Goal: Check status: Check status

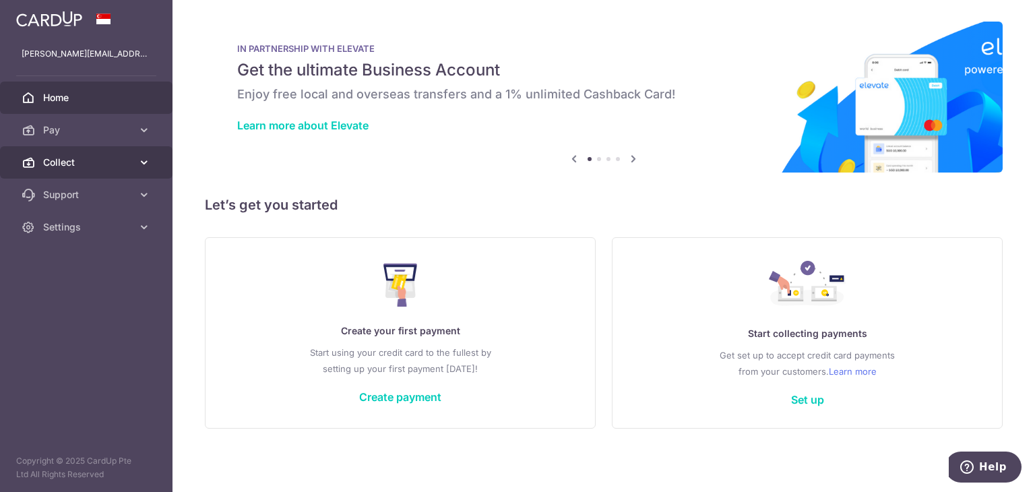
click at [148, 162] on icon at bounding box center [143, 162] width 13 height 13
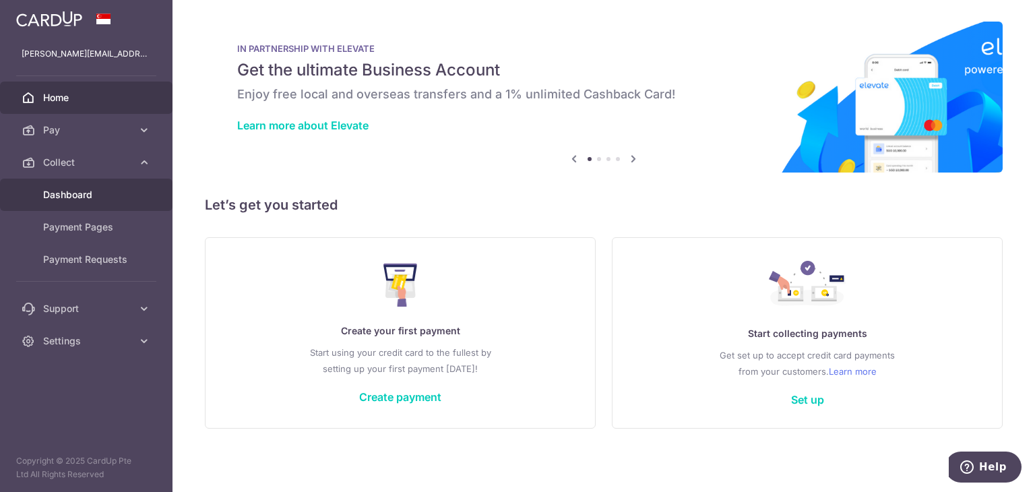
click at [106, 188] on span "Dashboard" at bounding box center [87, 194] width 89 height 13
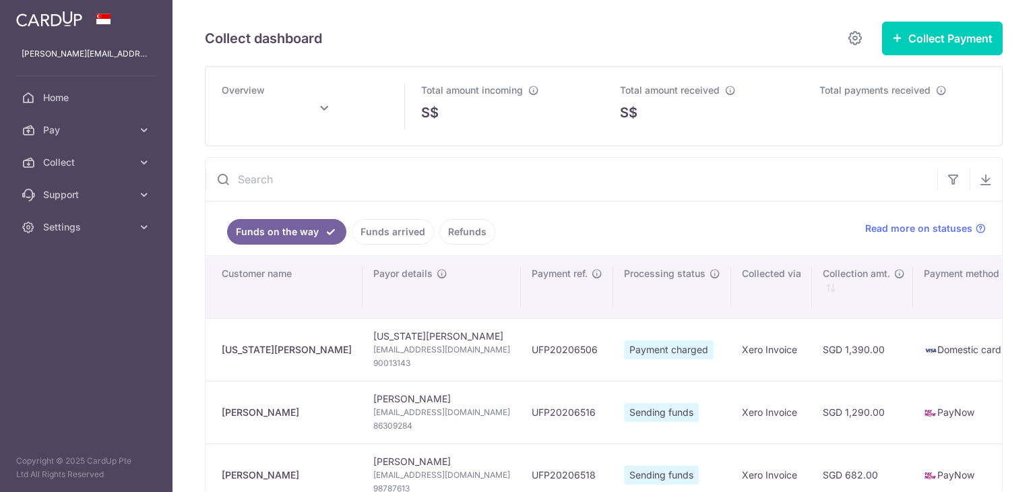
click at [94, 195] on span "Support" at bounding box center [87, 194] width 89 height 13
click at [384, 236] on link "Funds arrived" at bounding box center [393, 232] width 82 height 26
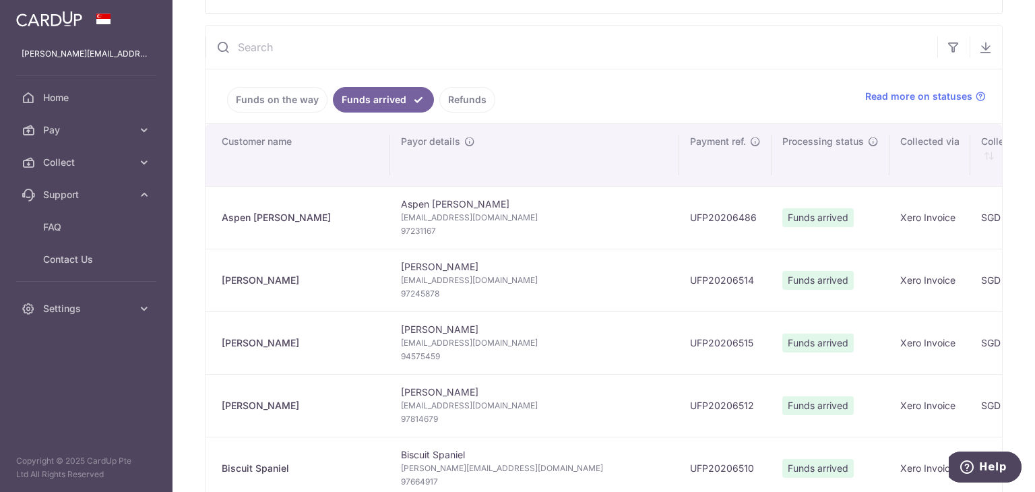
scroll to position [135, 0]
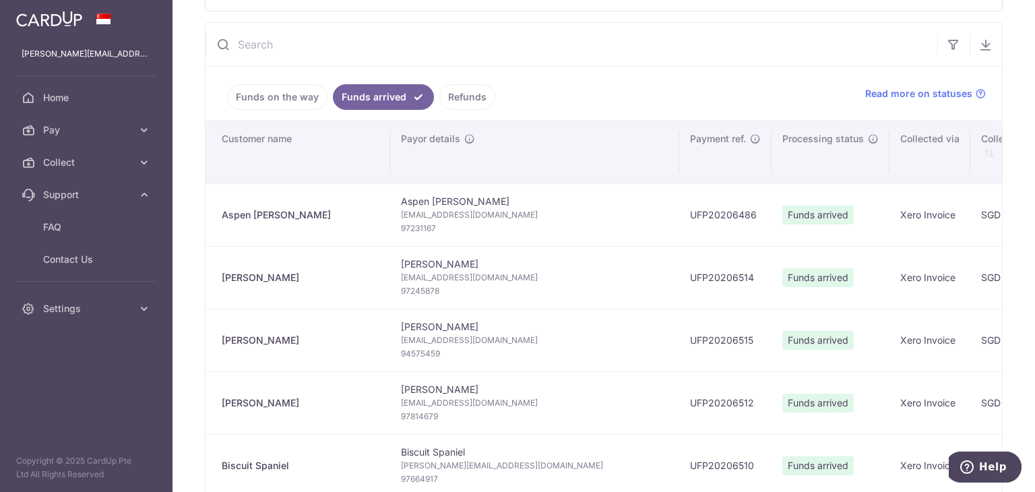
type input "October 2025"
